Goal: Information Seeking & Learning: Learn about a topic

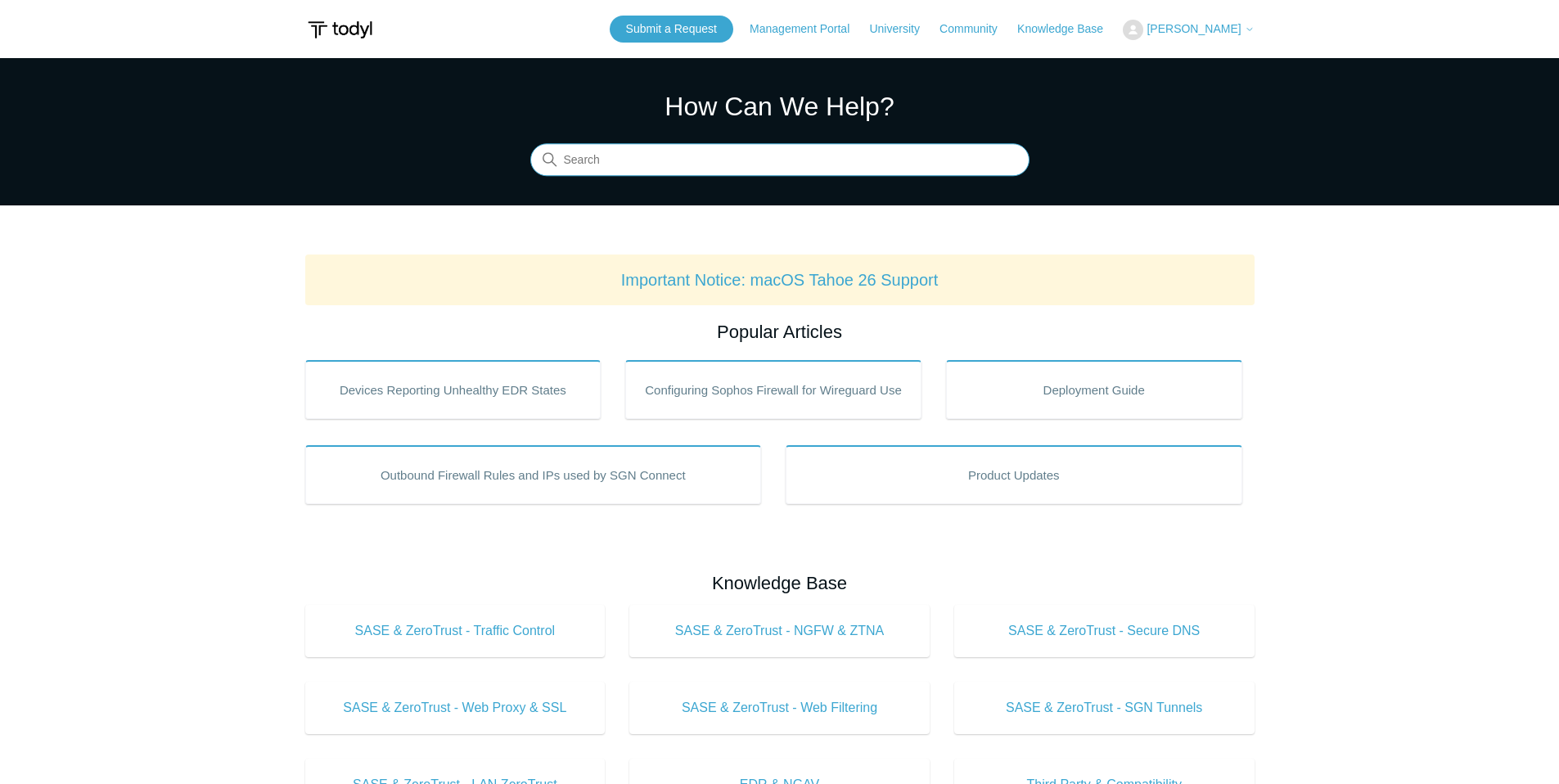
click at [694, 156] on input "Search" at bounding box center [780, 160] width 499 height 32
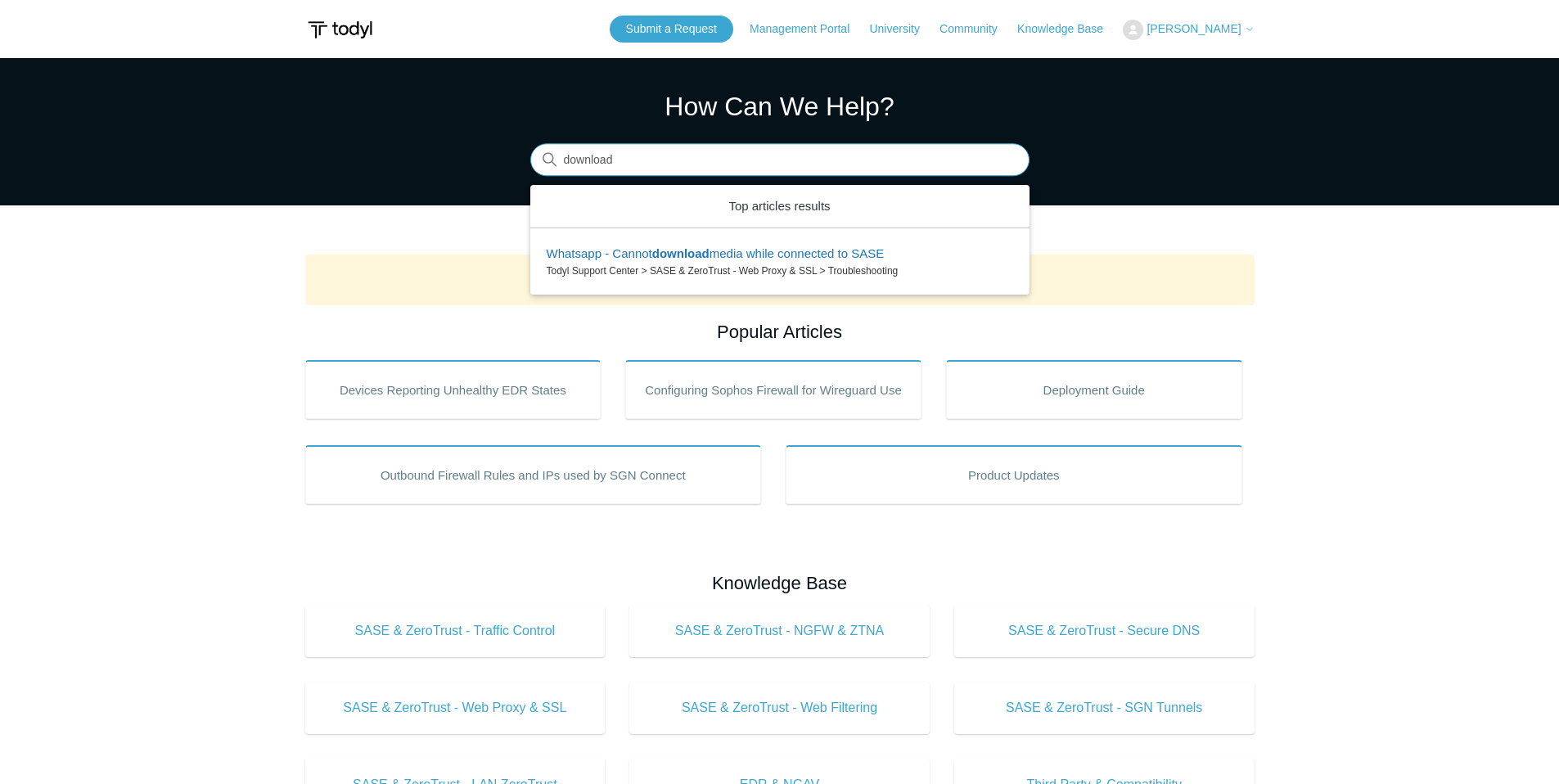
type input "download"
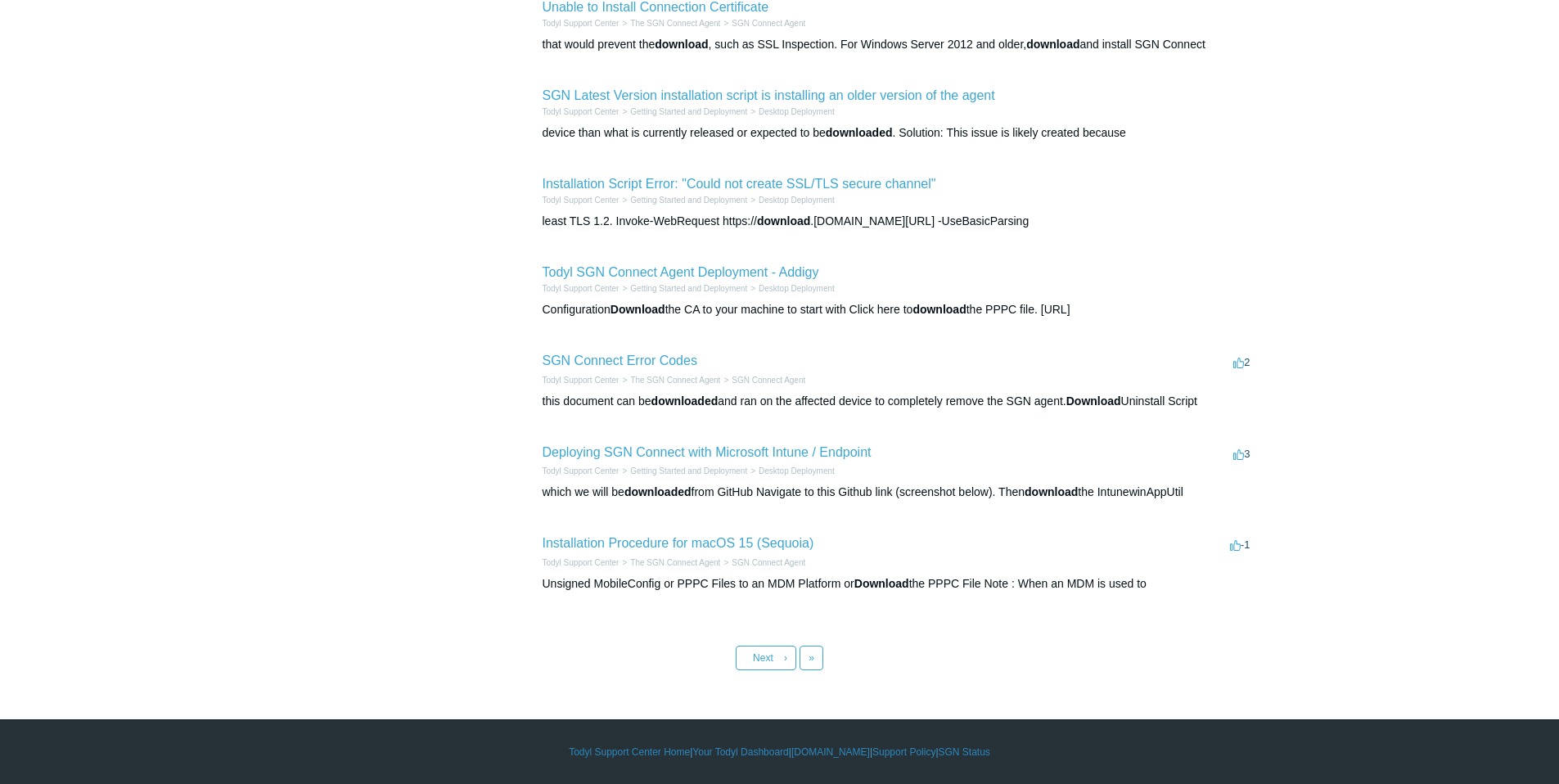
scroll to position [475, 0]
click at [773, 654] on link "Next ›" at bounding box center [766, 657] width 61 height 24
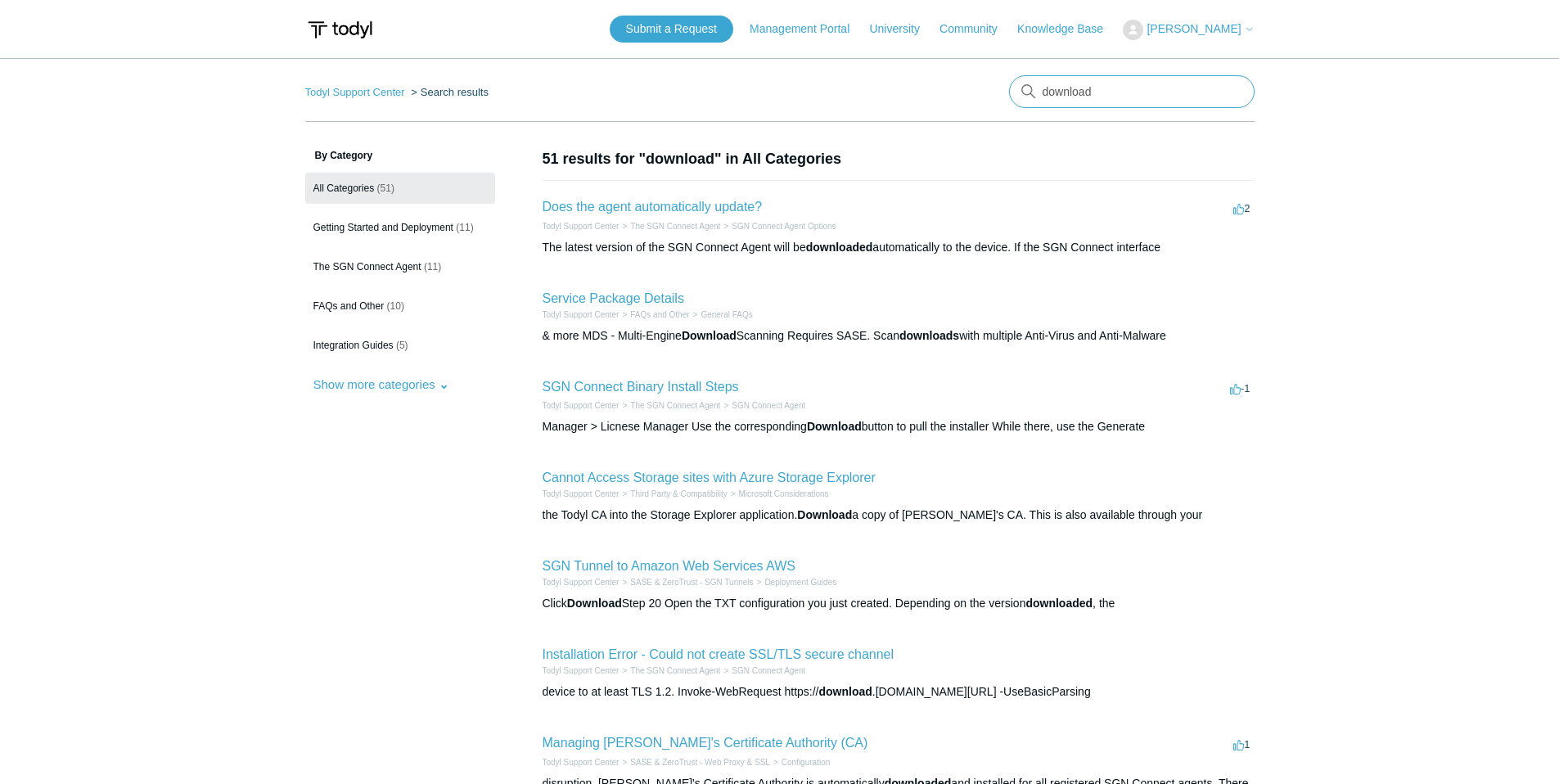
click at [1065, 93] on input "download" at bounding box center [1131, 91] width 246 height 32
type input "playbook"
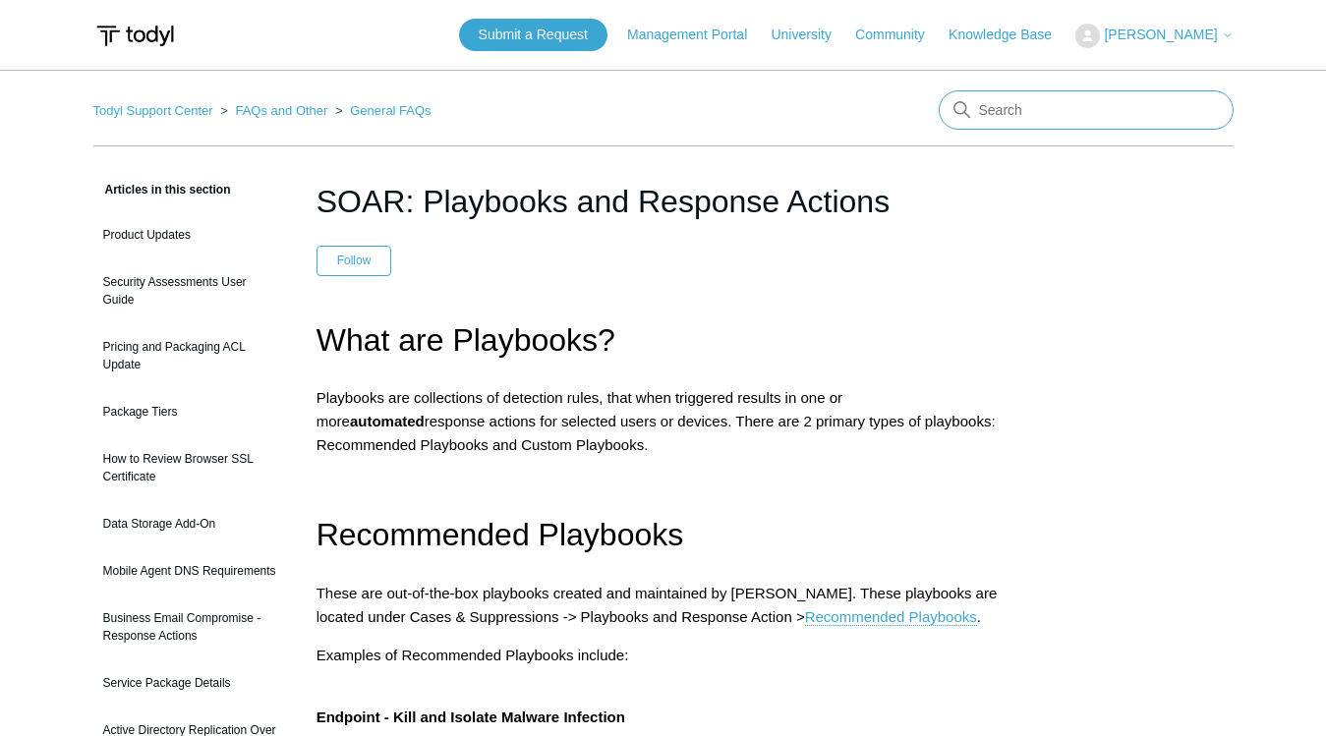
click at [1025, 108] on input "Search" at bounding box center [1086, 109] width 295 height 39
type input "MXDR"
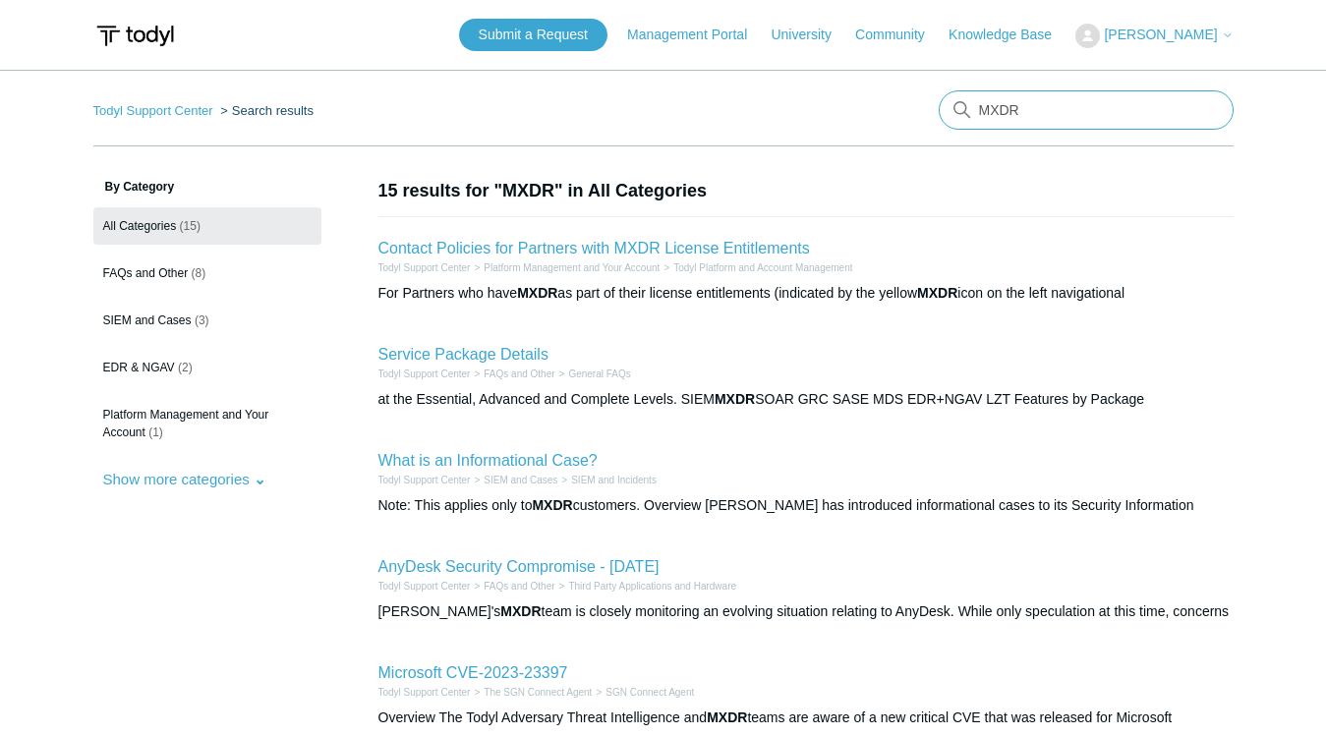
click at [1056, 112] on input "MXDR" at bounding box center [1086, 109] width 295 height 39
drag, startPoint x: 1056, startPoint y: 112, endPoint x: 973, endPoint y: 113, distance: 82.6
click at [973, 113] on input "MXDR" at bounding box center [1086, 109] width 295 height 39
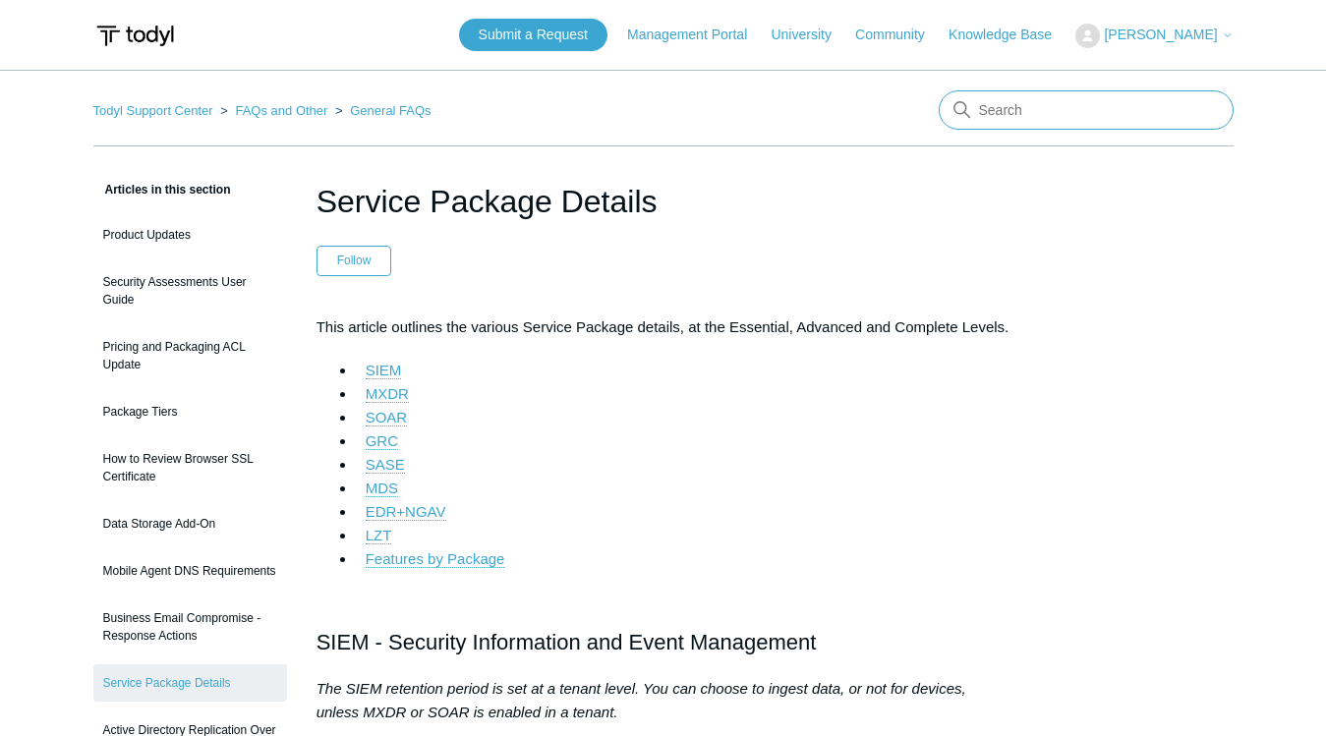
click at [1021, 119] on input "Search" at bounding box center [1086, 109] width 295 height 39
type input "export"
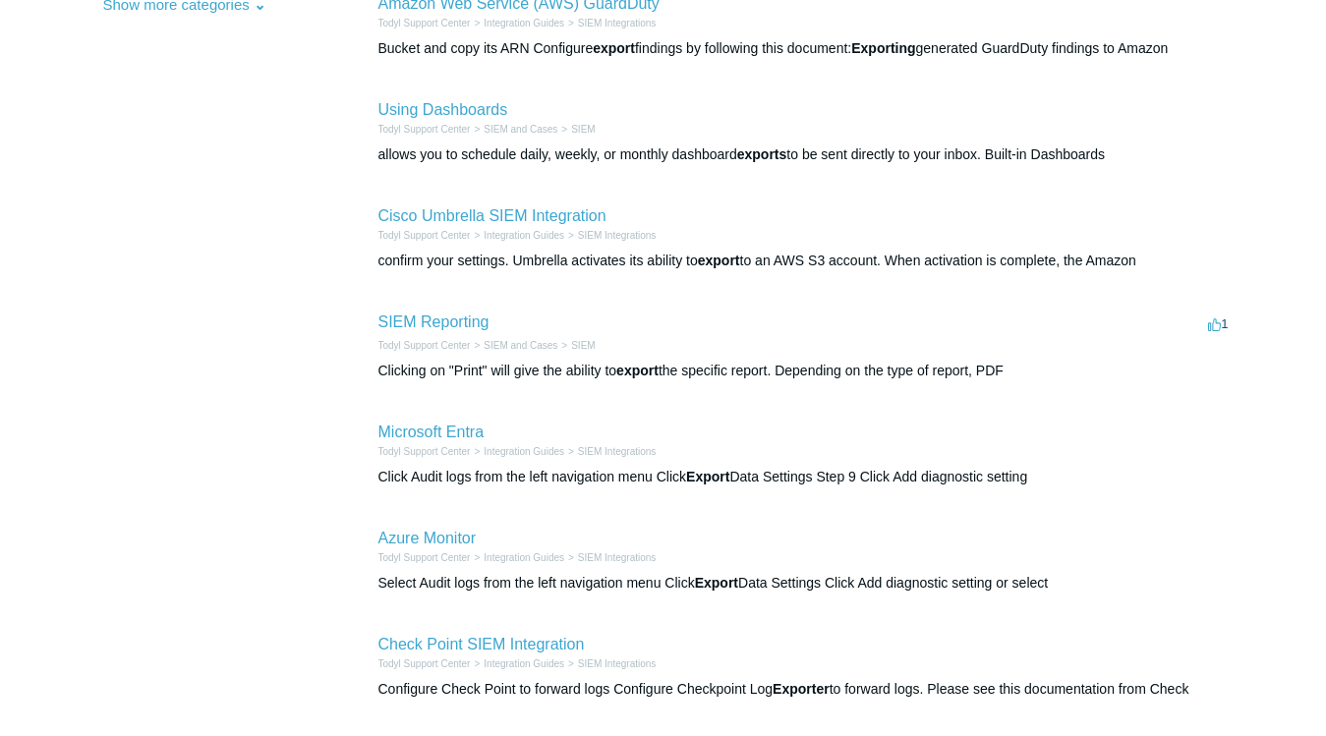
scroll to position [653, 0]
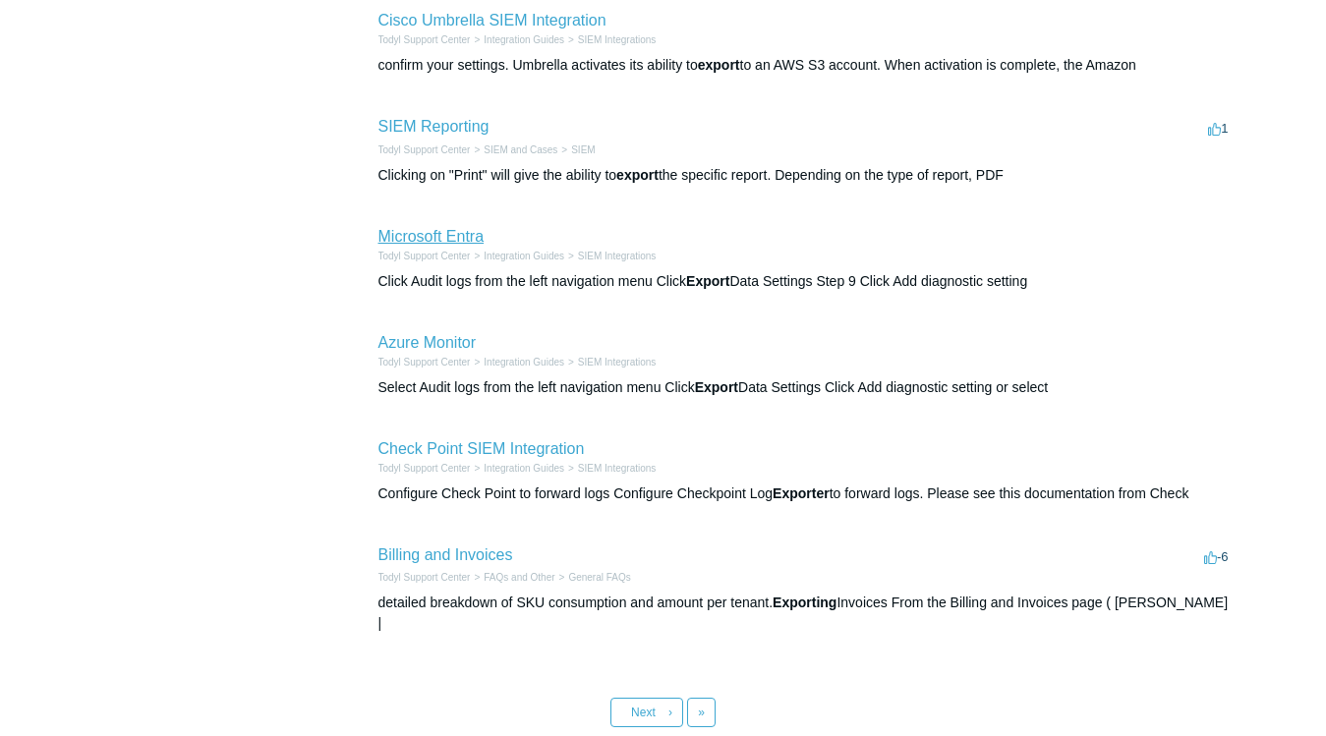
click at [448, 232] on link "Microsoft Entra" at bounding box center [432, 236] width 106 height 17
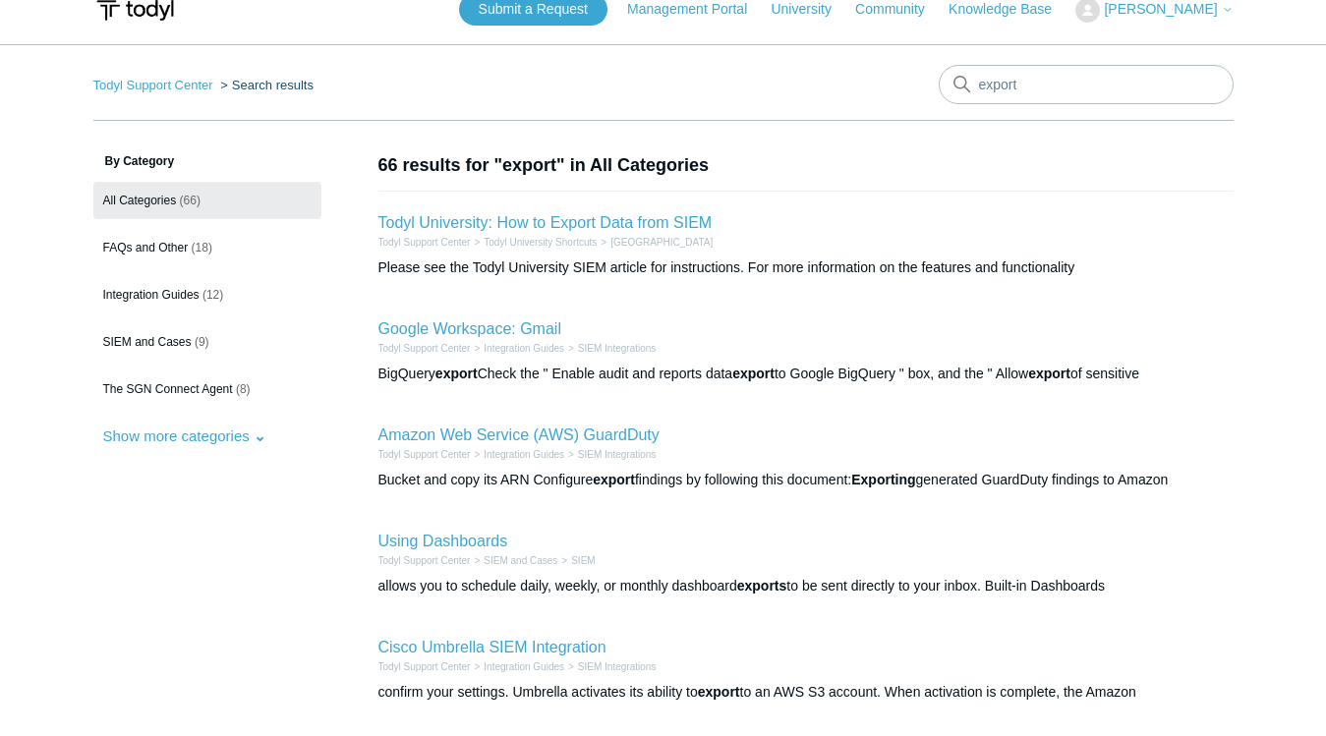
scroll to position [0, 0]
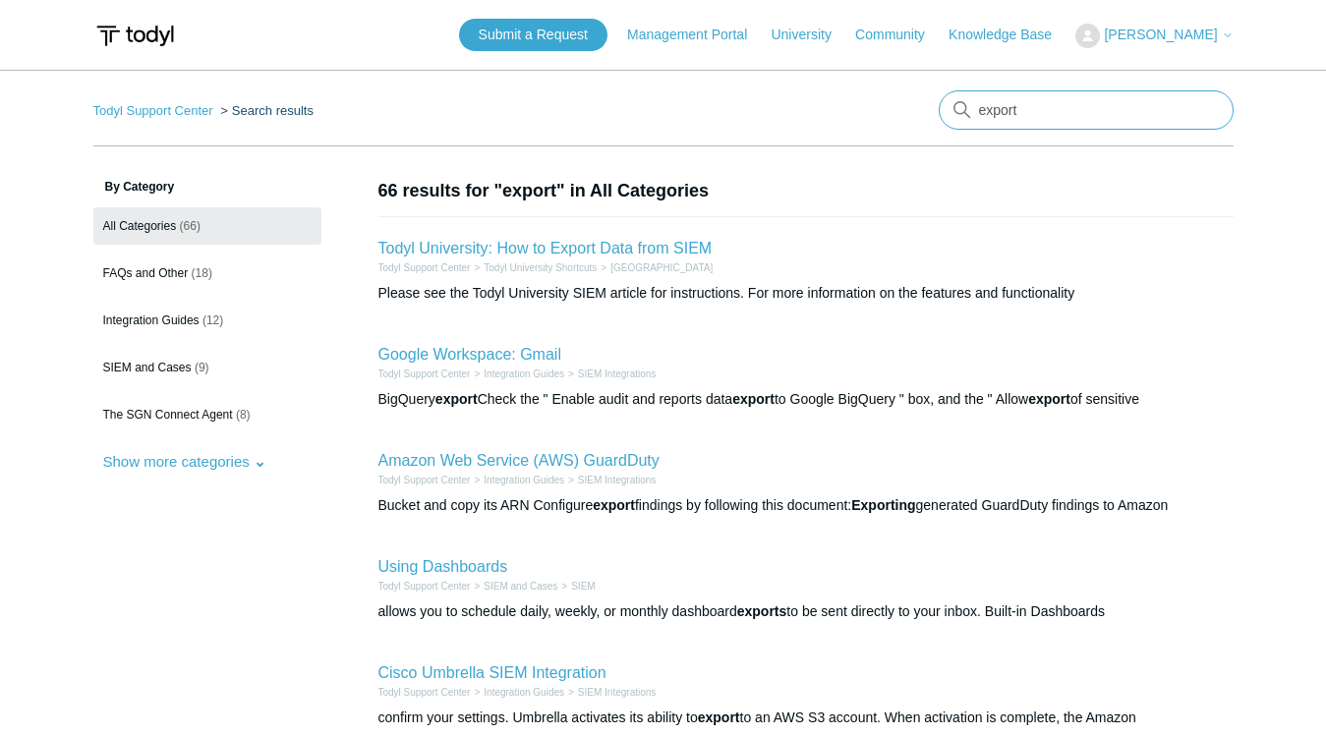
click at [991, 99] on input "export" at bounding box center [1086, 109] width 295 height 39
click at [989, 99] on input "export" at bounding box center [1086, 109] width 295 height 39
type input "chart"
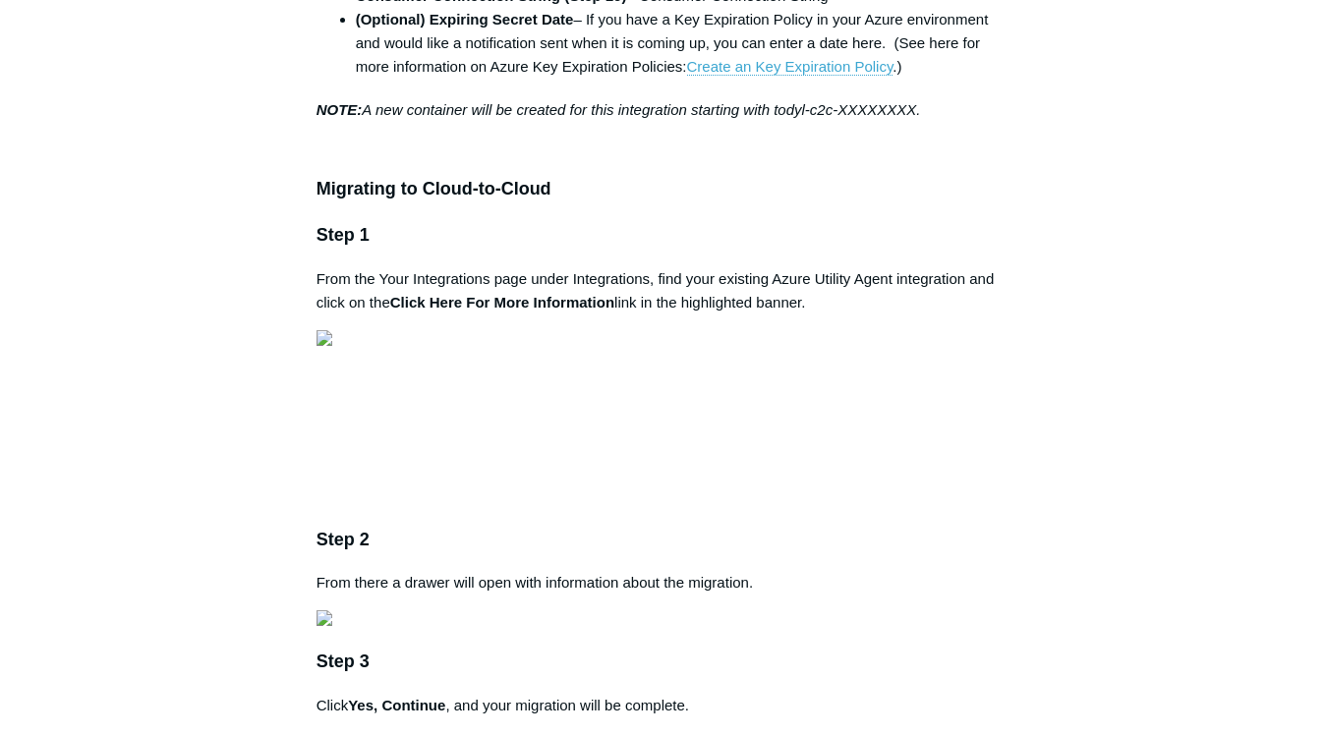
scroll to position [5023, 0]
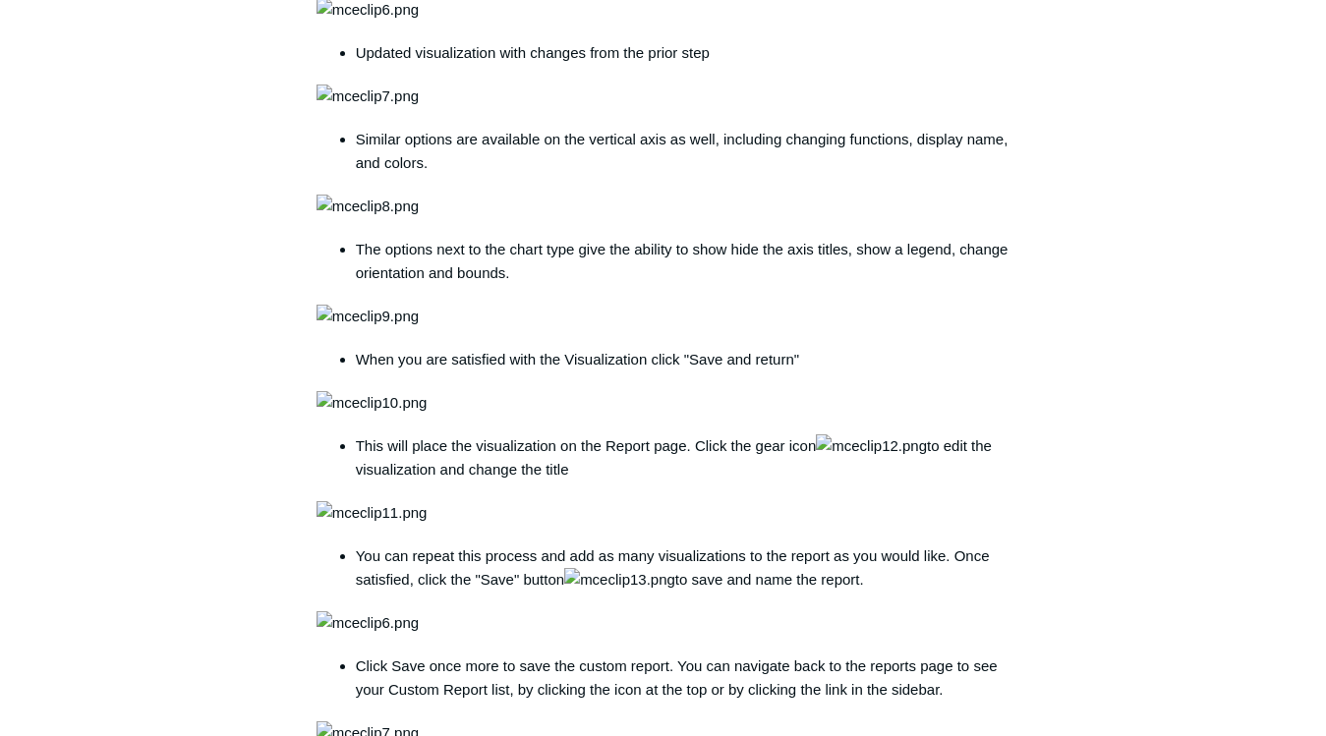
scroll to position [982, 0]
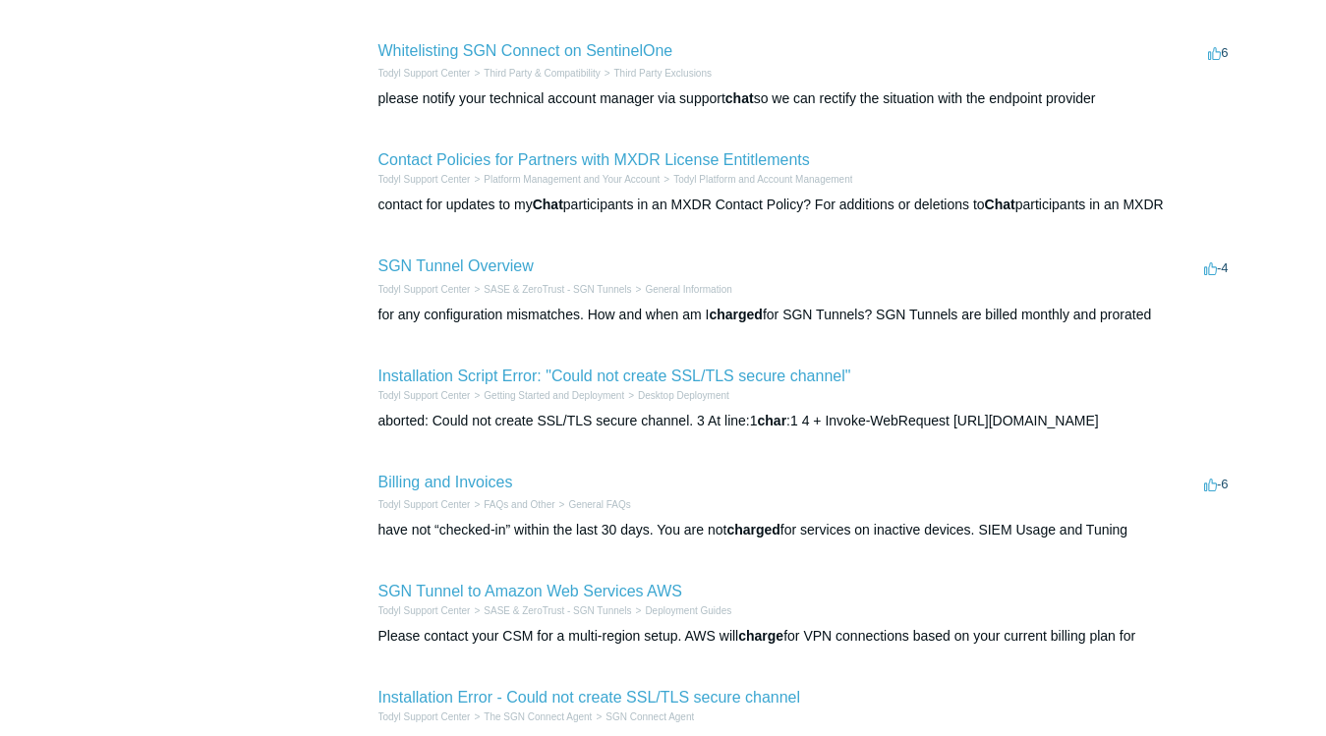
scroll to position [727, 0]
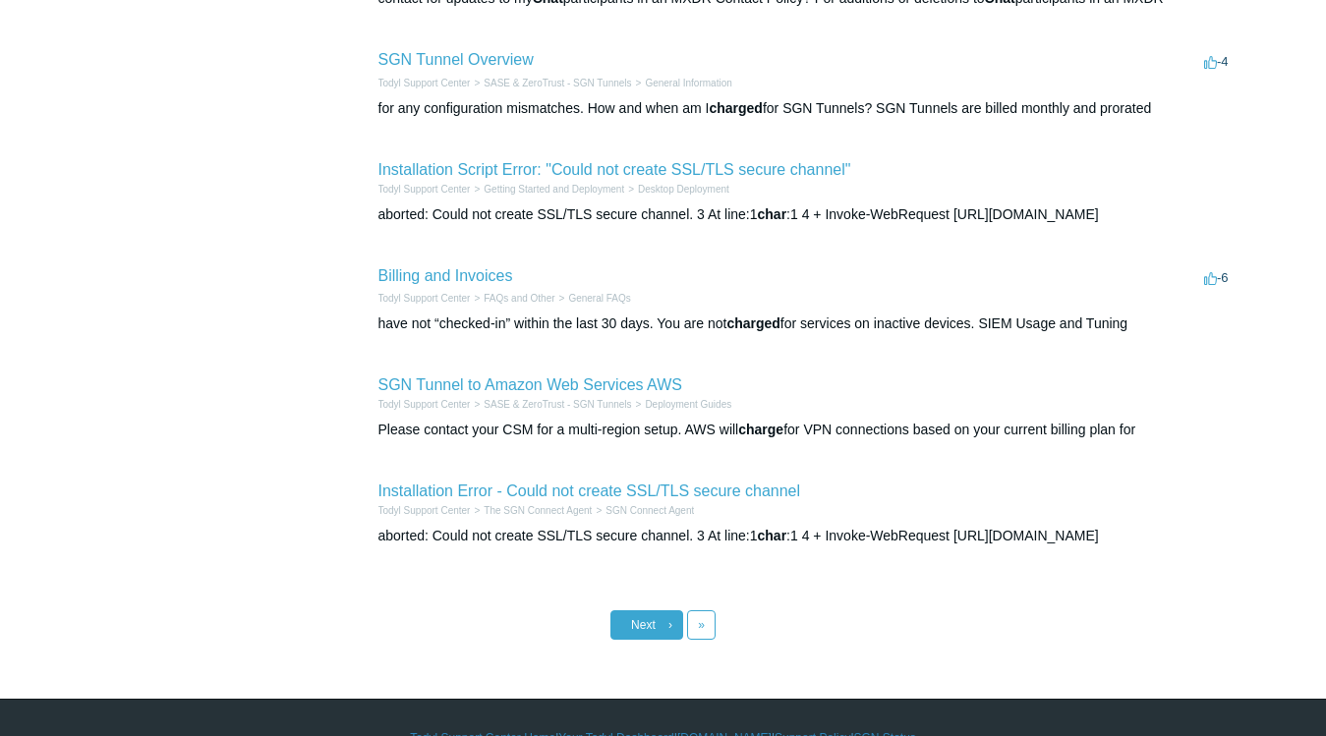
click at [650, 640] on link "Next ›" at bounding box center [647, 625] width 73 height 29
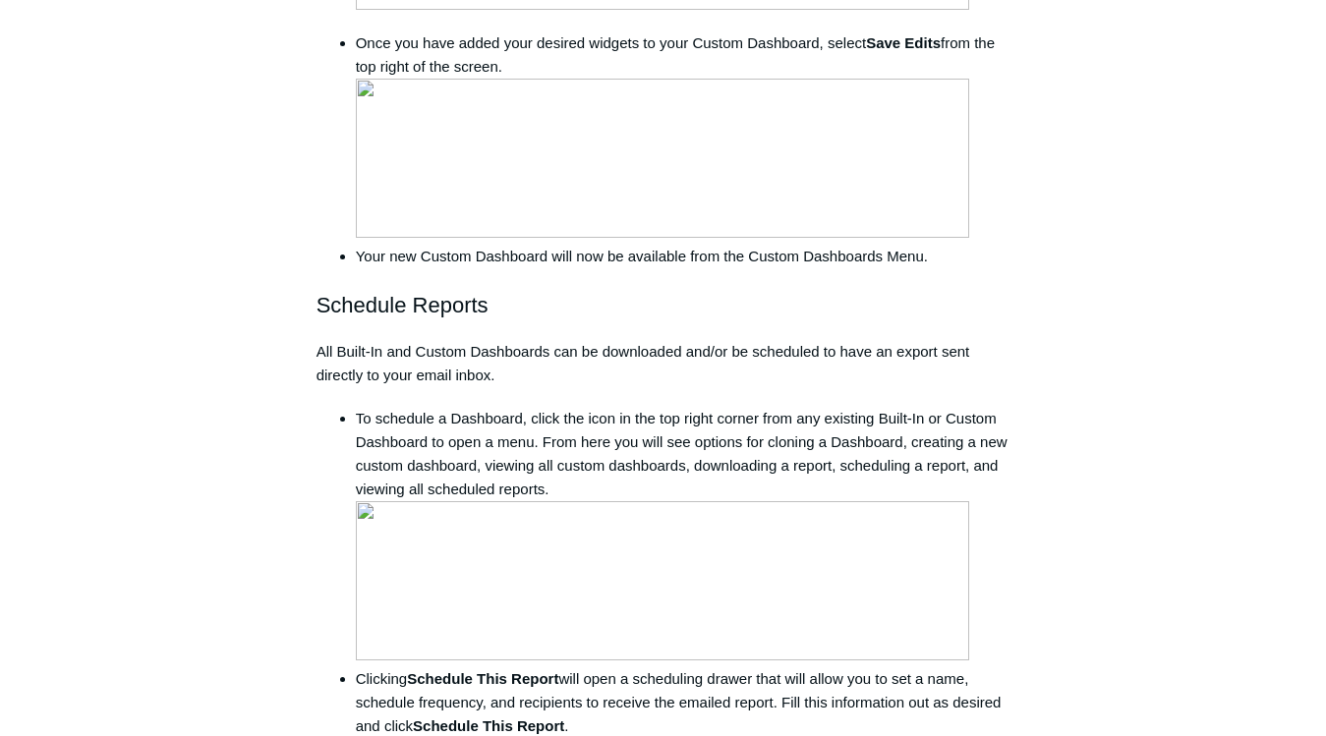
scroll to position [2721, 0]
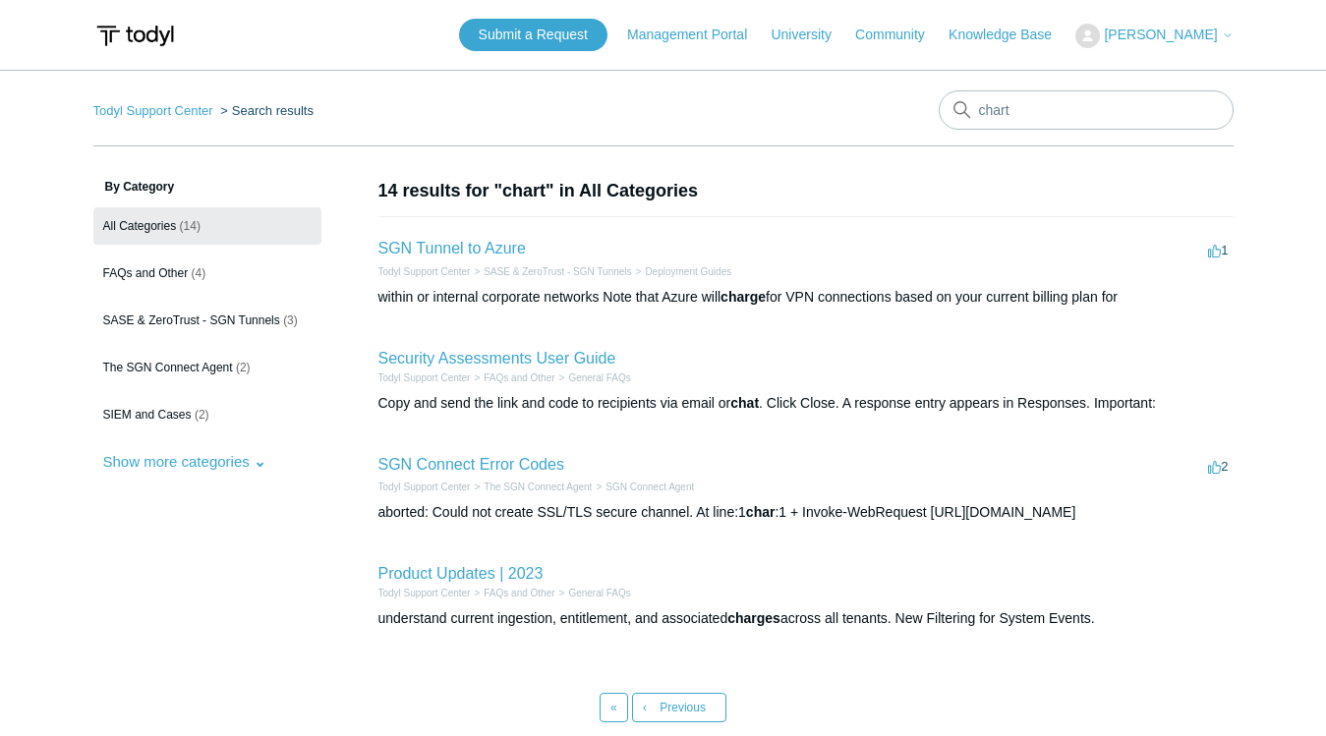
scroll to position [144, 0]
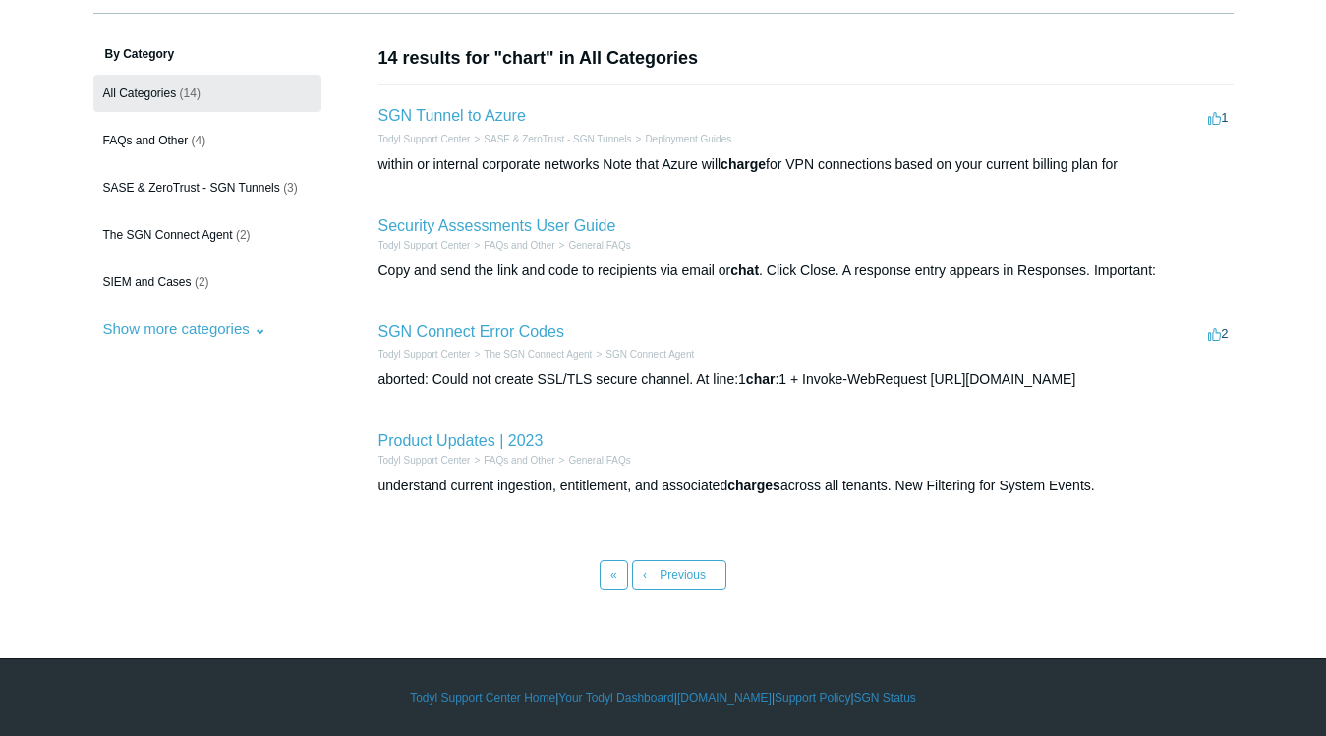
click at [600, 590] on li "« First" at bounding box center [614, 574] width 29 height 29
click at [619, 590] on link "« First" at bounding box center [614, 574] width 29 height 29
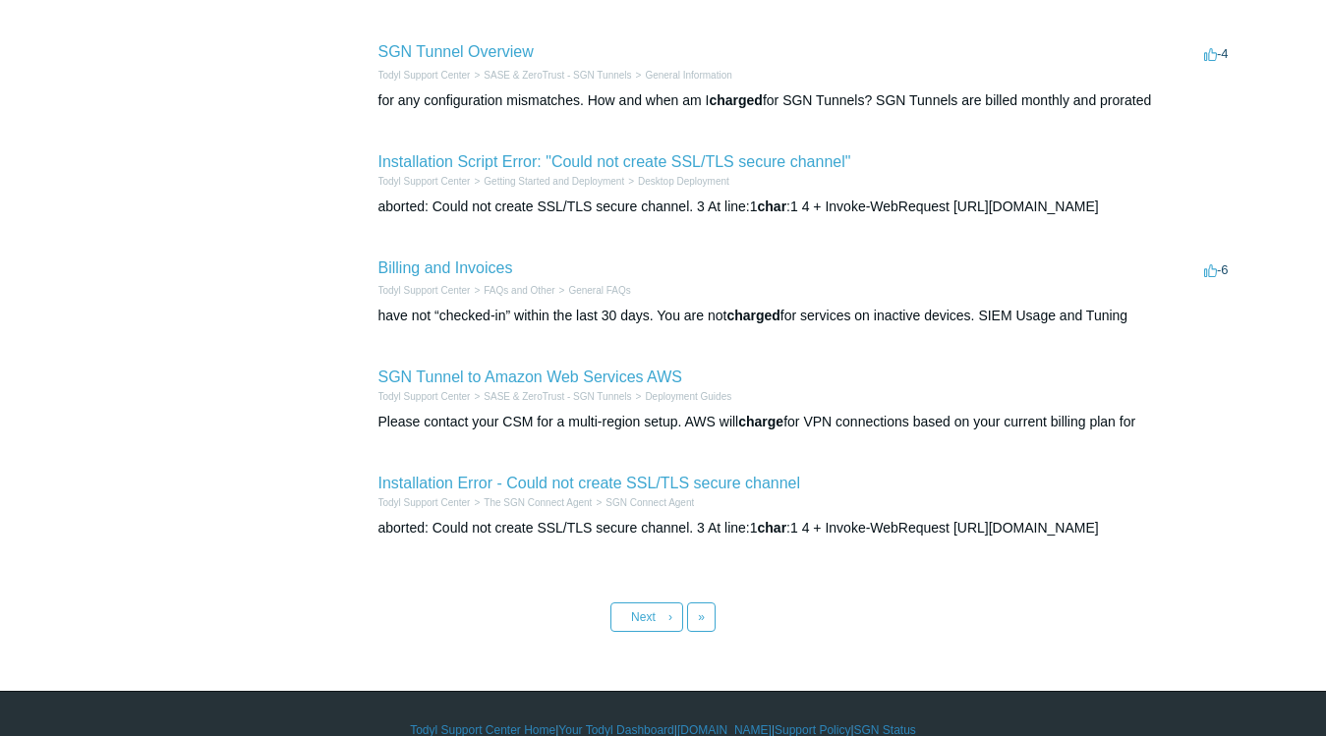
scroll to position [744, 0]
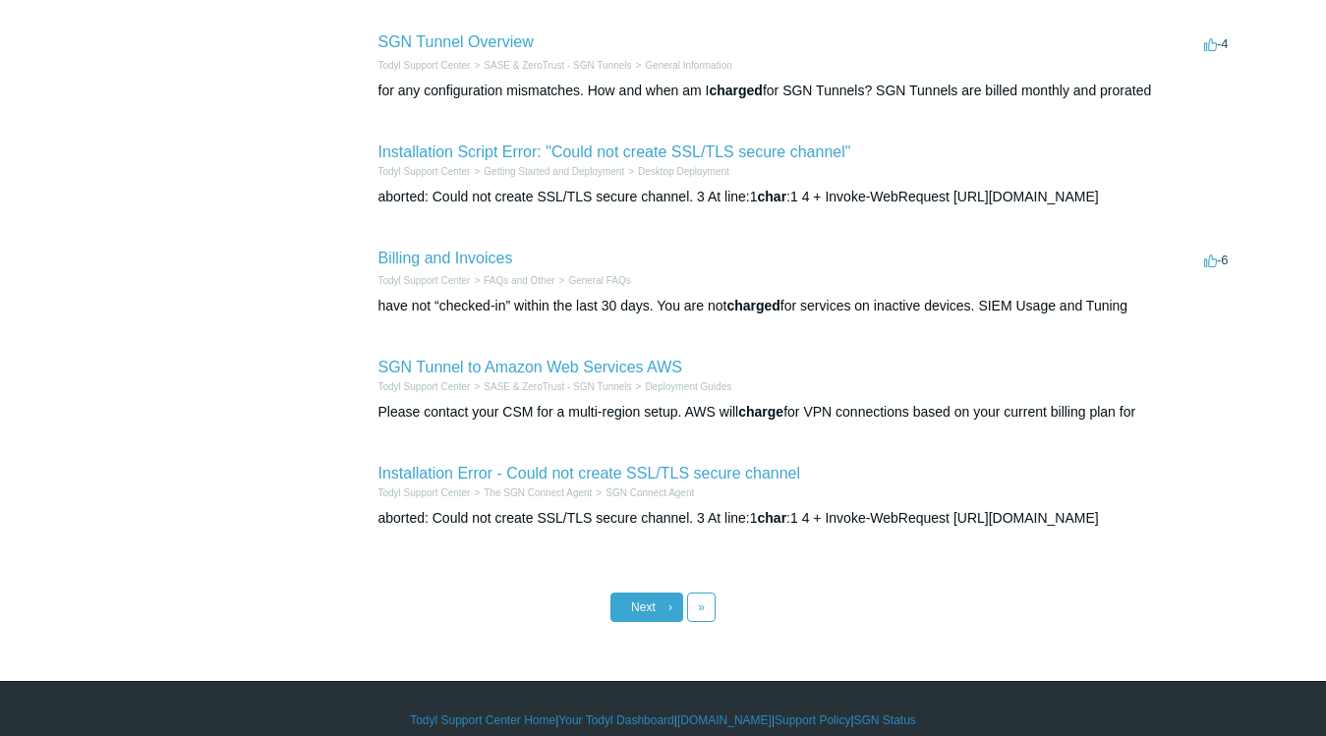
click at [658, 622] on link "Next ›" at bounding box center [647, 607] width 73 height 29
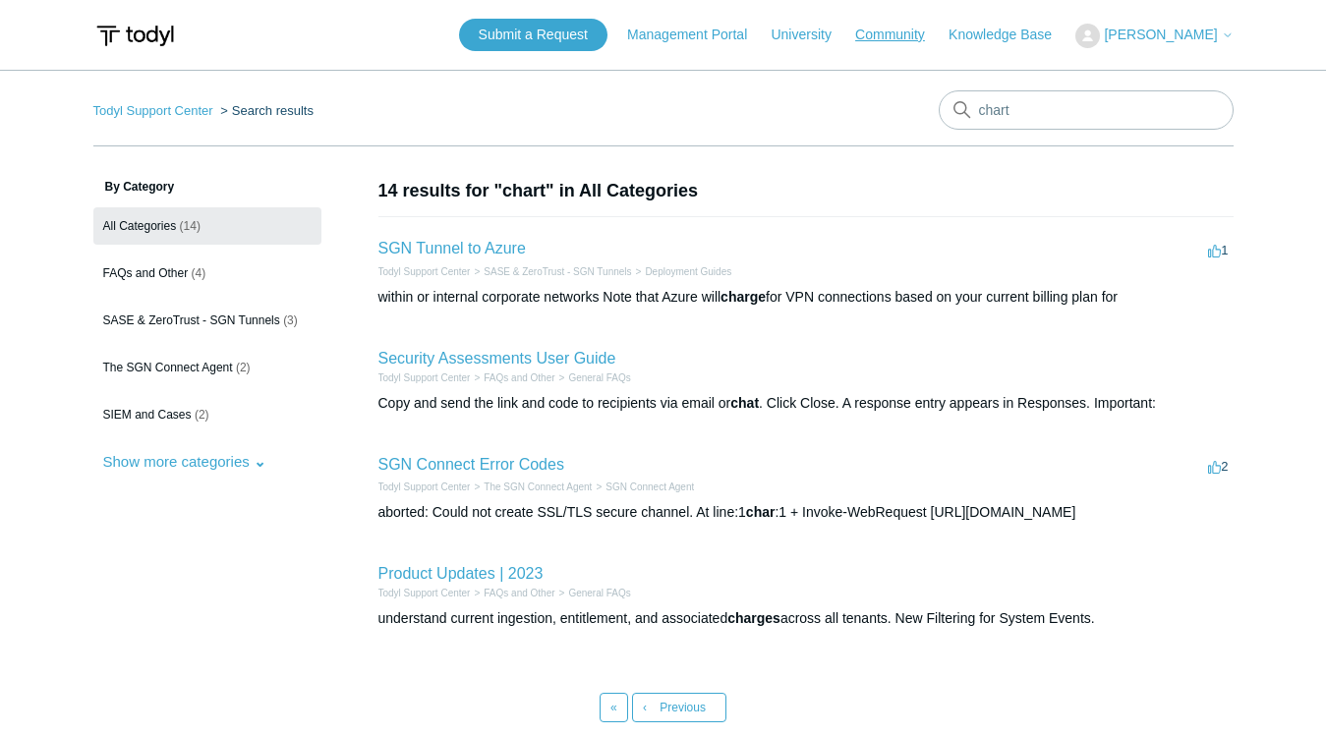
click at [907, 38] on link "Community" at bounding box center [899, 35] width 89 height 21
